Goal: Information Seeking & Learning: Learn about a topic

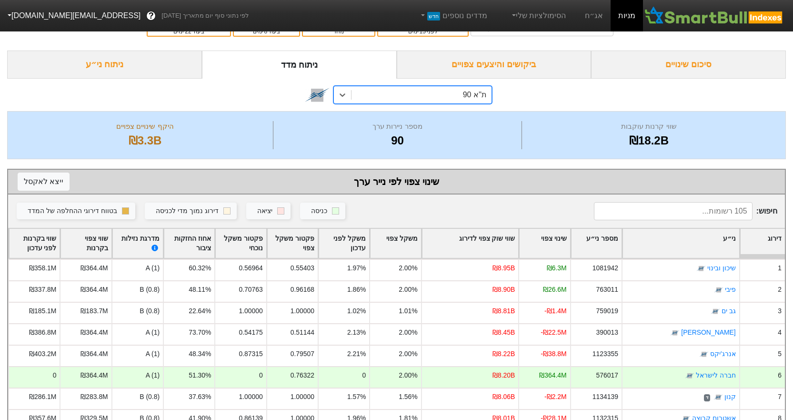
scroll to position [24, 0]
click at [438, 94] on div "ת''א 90" at bounding box center [421, 95] width 140 height 17
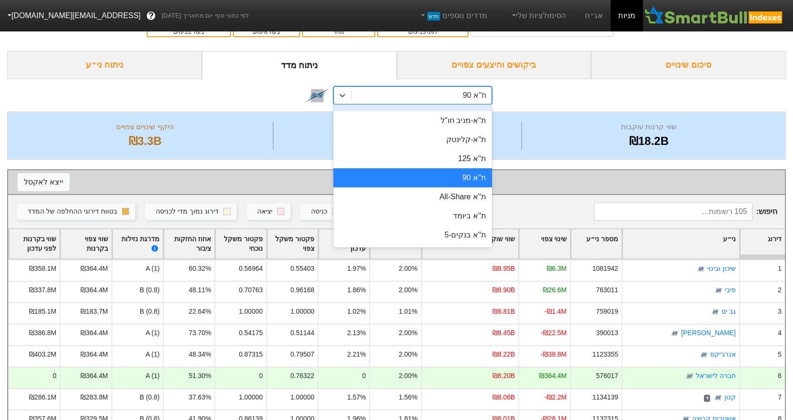
scroll to position [95, 0]
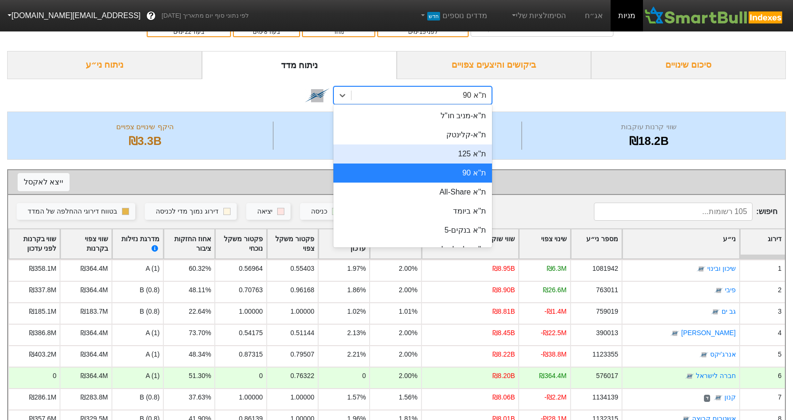
click at [459, 158] on div "ת''א 125" at bounding box center [412, 153] width 159 height 19
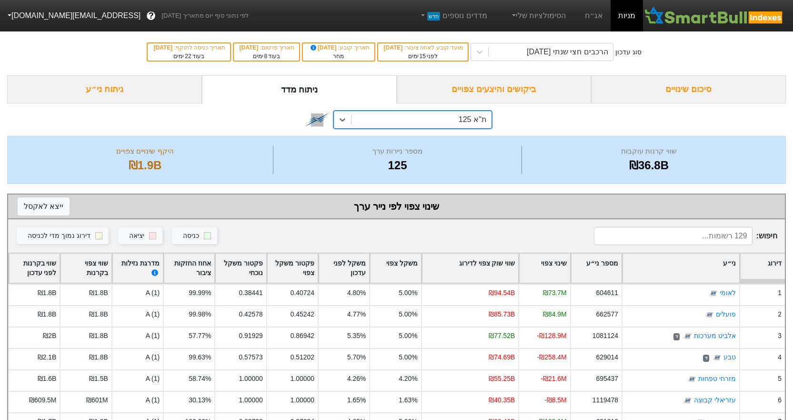
click at [410, 120] on div "ת''א 125" at bounding box center [421, 119] width 140 height 17
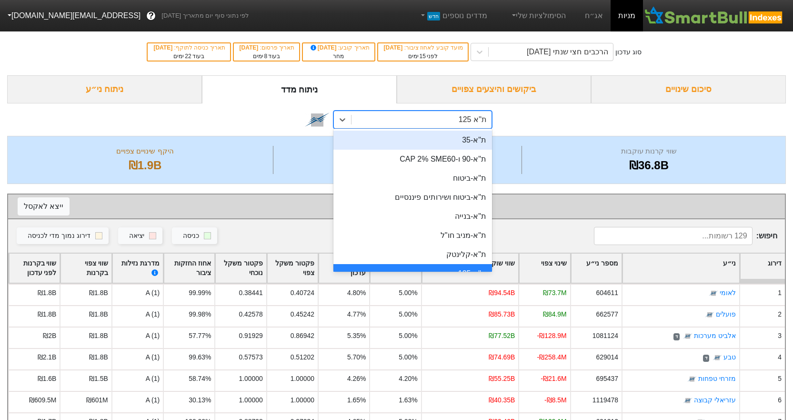
click at [458, 143] on div "ת"א-35" at bounding box center [412, 139] width 159 height 19
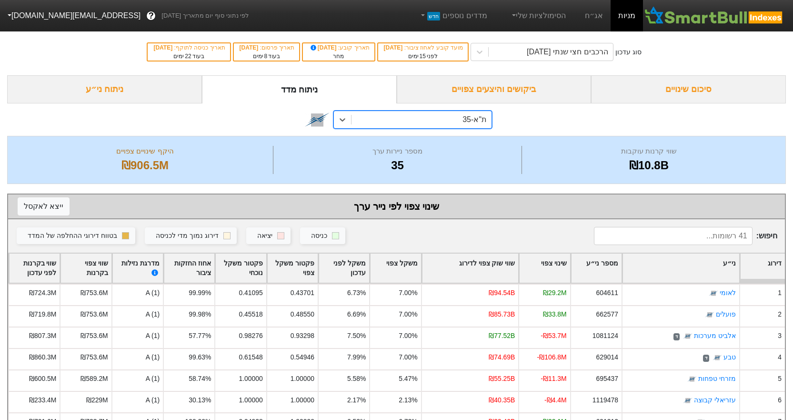
click at [430, 117] on div "ת"א-35" at bounding box center [421, 119] width 140 height 17
click at [444, 119] on div "ת"א-35" at bounding box center [421, 119] width 140 height 17
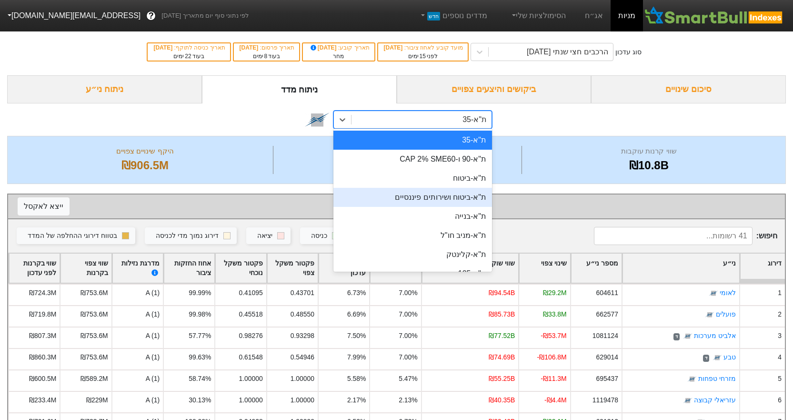
scroll to position [48, 0]
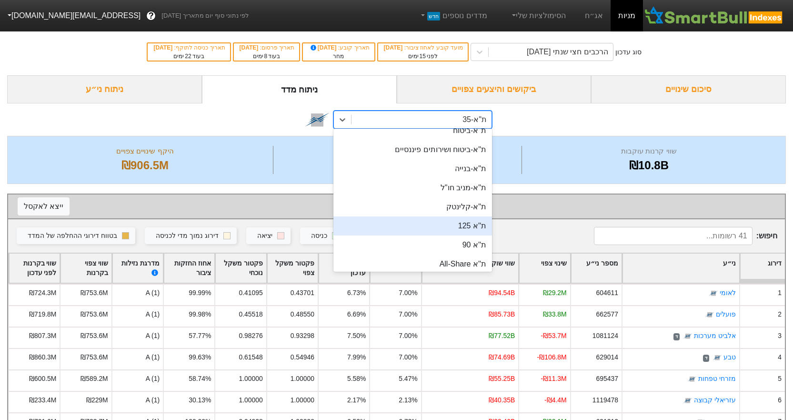
click at [456, 226] on div "ת''א 125" at bounding box center [412, 225] width 159 height 19
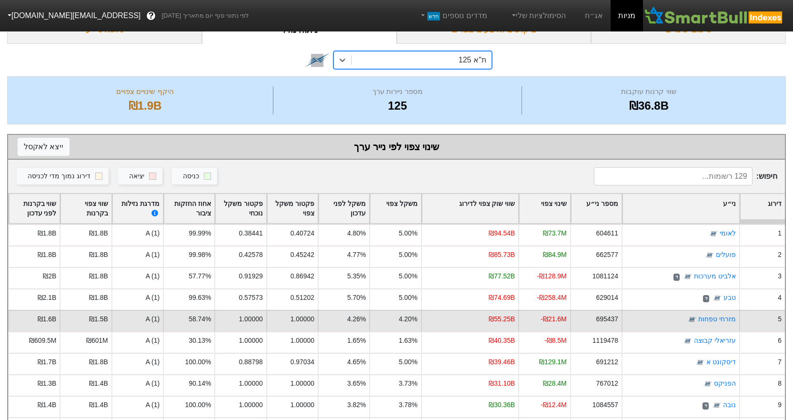
scroll to position [24, 0]
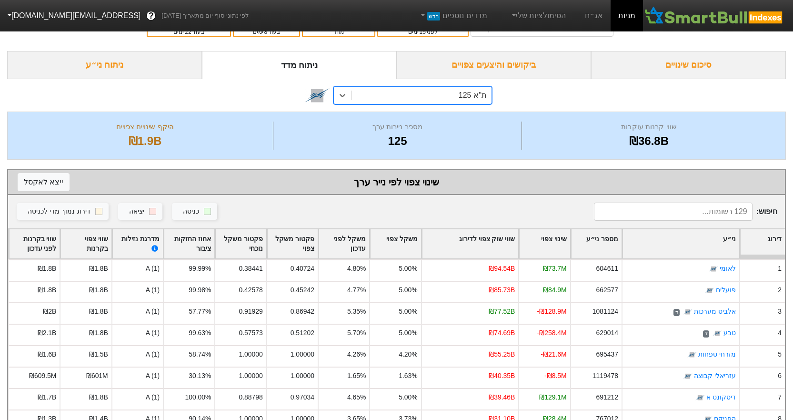
click at [436, 97] on div "ת''א 125" at bounding box center [421, 95] width 140 height 17
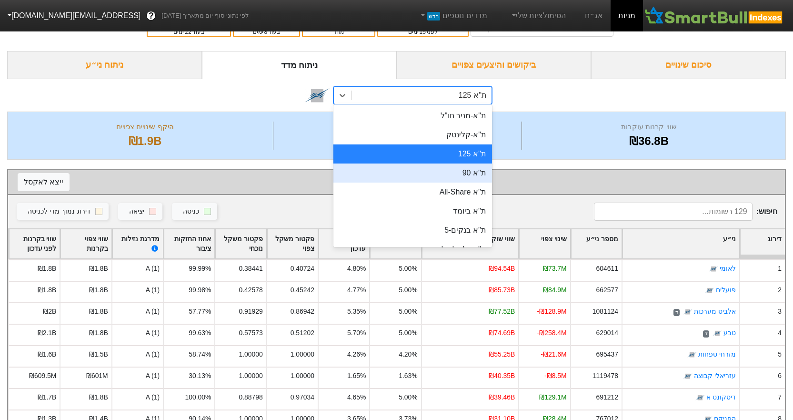
scroll to position [0, 0]
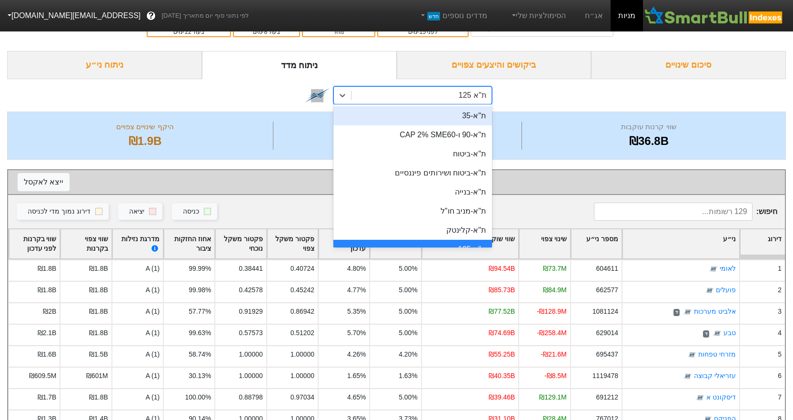
click at [438, 118] on div "ת"א-35" at bounding box center [412, 115] width 159 height 19
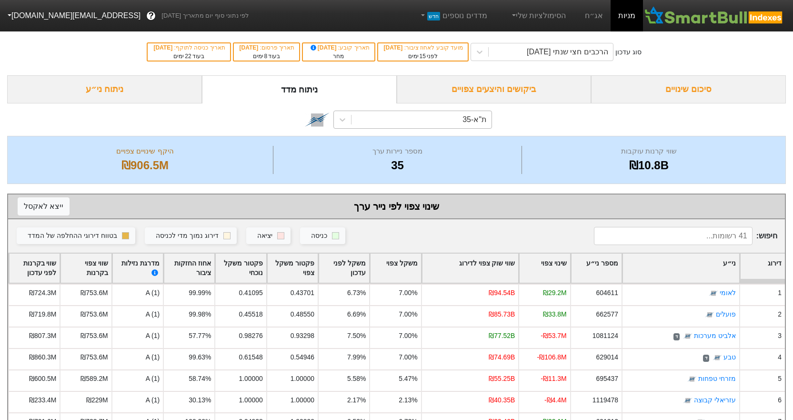
drag, startPoint x: 402, startPoint y: 120, endPoint x: 405, endPoint y: 127, distance: 7.1
click at [402, 120] on div "ת"א-35" at bounding box center [421, 119] width 140 height 17
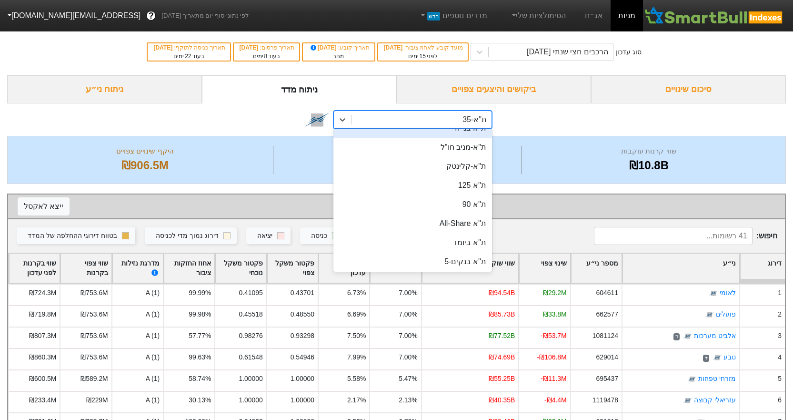
scroll to position [95, 0]
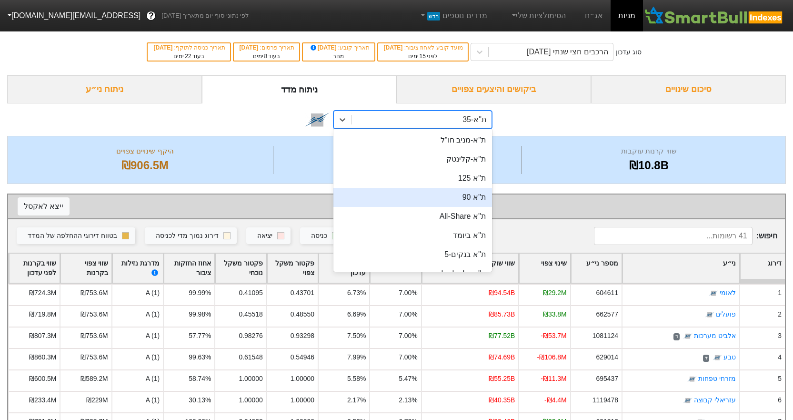
click at [456, 196] on div "ת''א 90" at bounding box center [412, 197] width 159 height 19
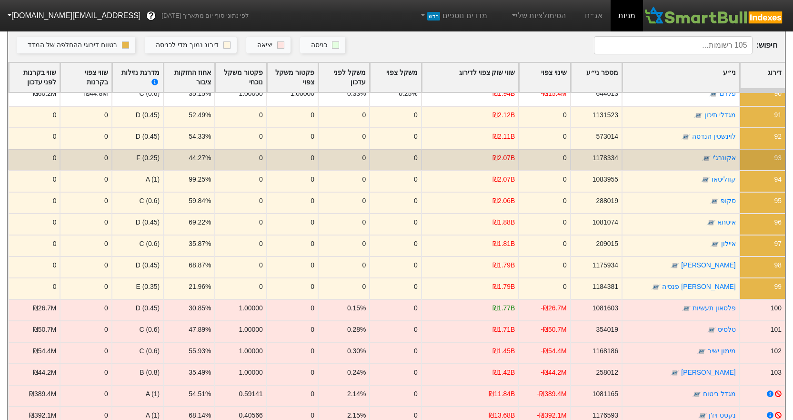
scroll to position [1917, 0]
